Goal: Task Accomplishment & Management: Manage account settings

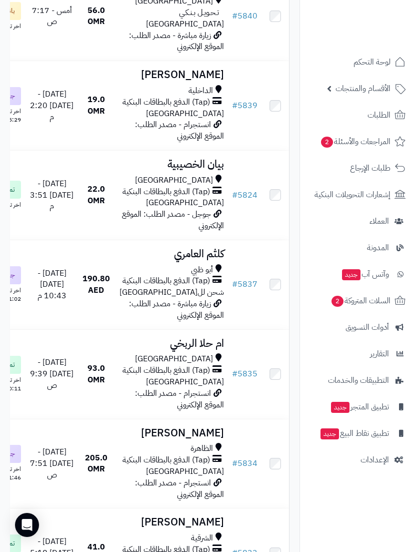
scroll to position [391, 0]
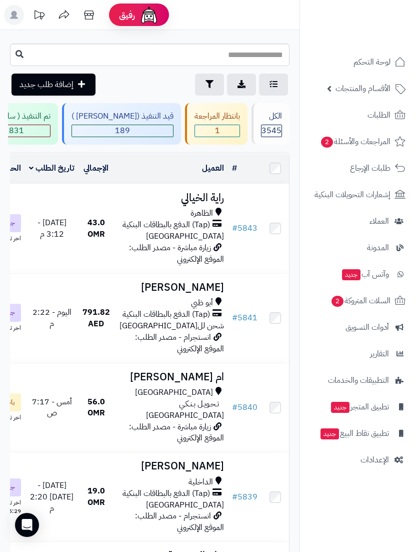
click at [376, 141] on span "المراجعات والأسئلة 2" at bounding box center [355, 142] width 71 height 14
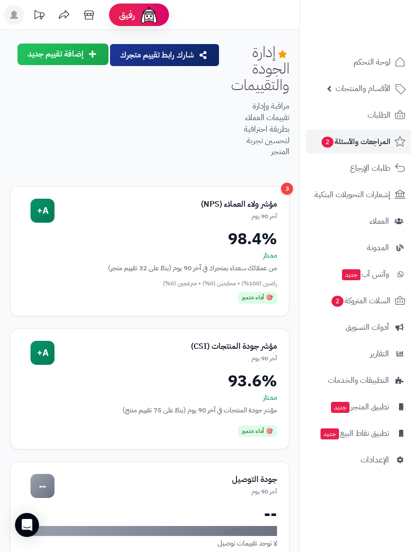
click at [379, 147] on span "المراجعات والأسئلة 2" at bounding box center [356, 142] width 70 height 14
click at [367, 147] on span "المراجعات والأسئلة 2" at bounding box center [356, 142] width 70 height 14
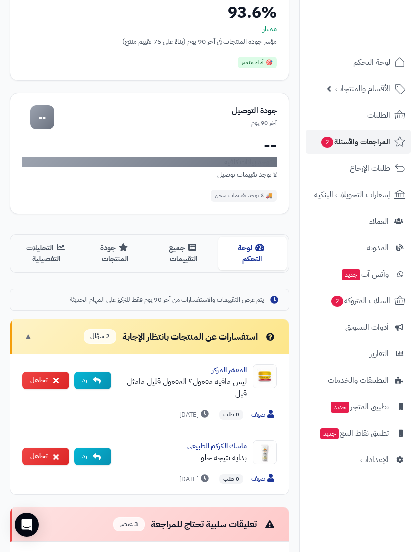
scroll to position [401, 0]
